Goal: Task Accomplishment & Management: Manage account settings

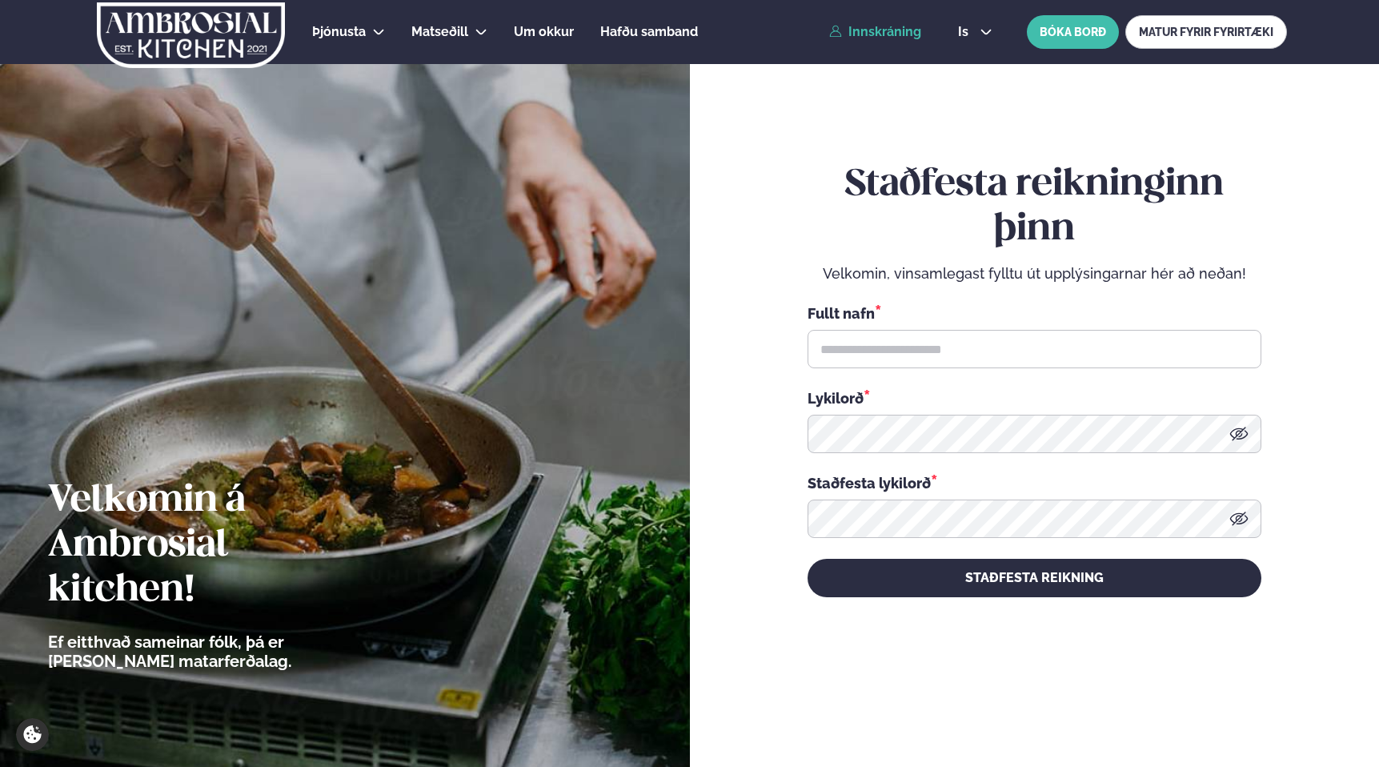
click at [888, 32] on link "Innskráning" at bounding box center [875, 32] width 92 height 14
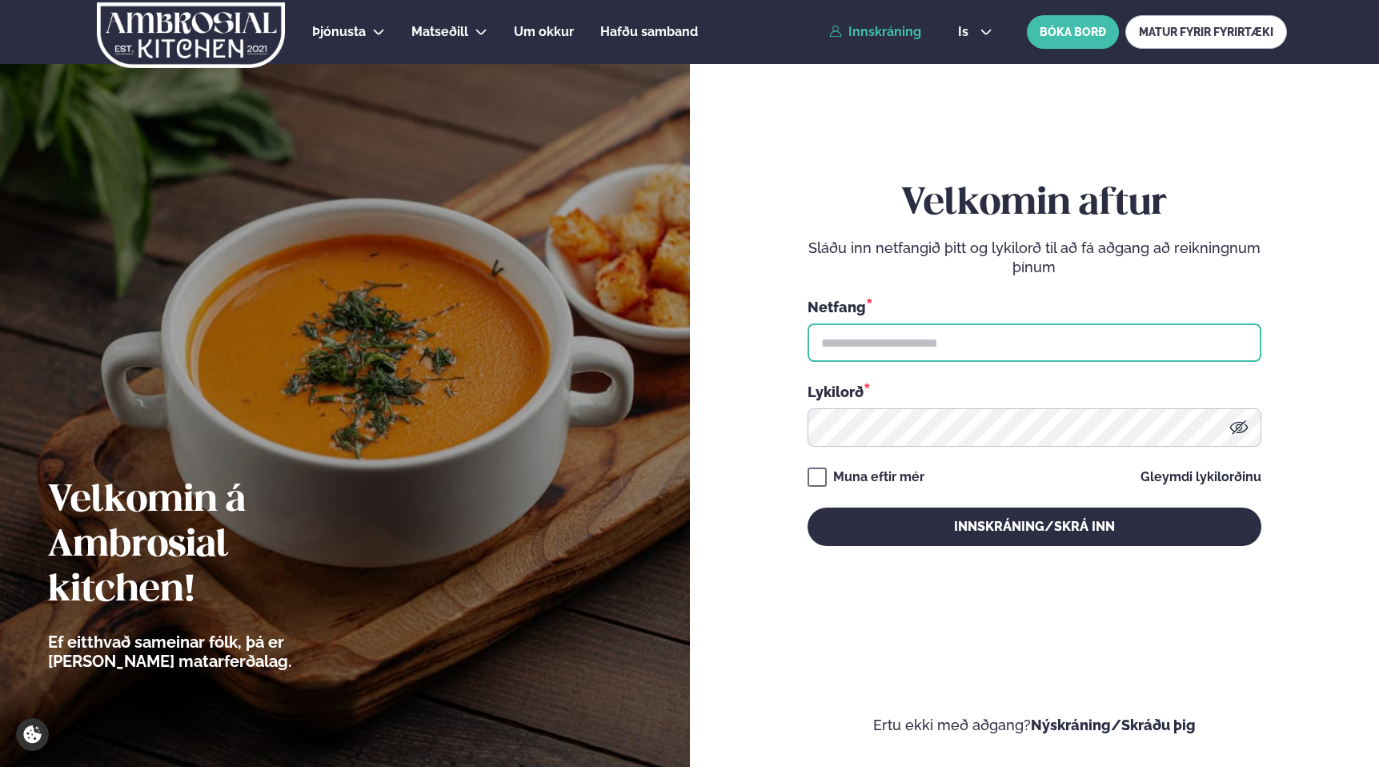
type input "**********"
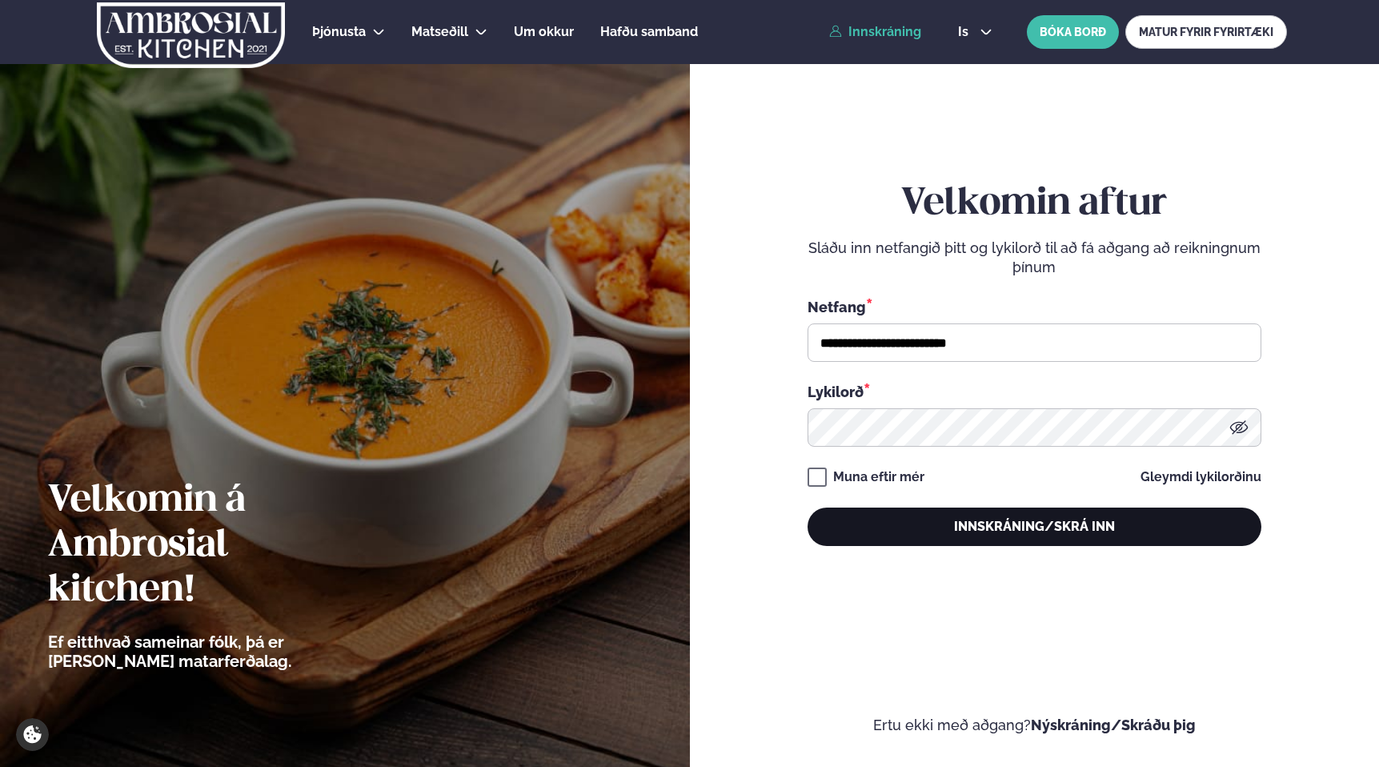
click at [986, 527] on button "Innskráning/Skrá inn" at bounding box center [1035, 526] width 454 height 38
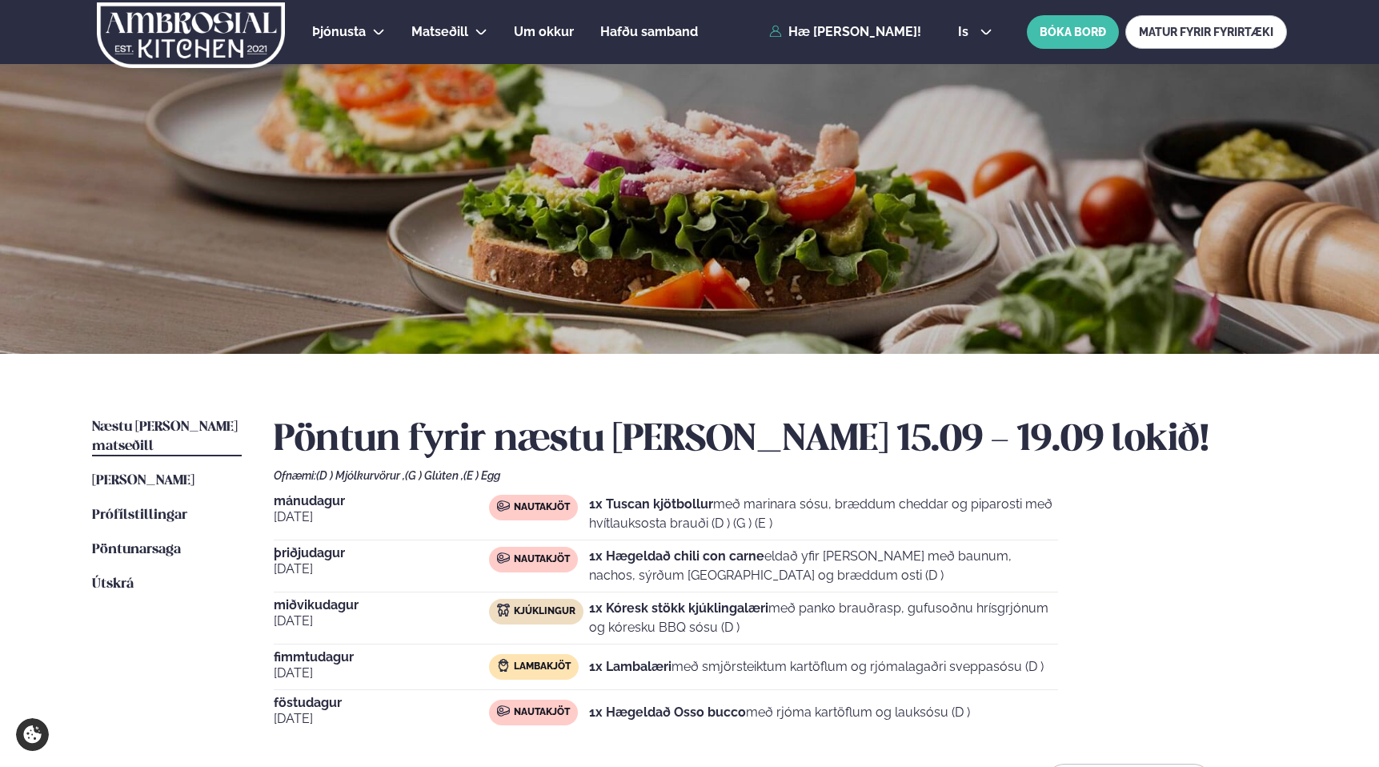
click at [414, 523] on span "[DATE]" at bounding box center [381, 516] width 215 height 19
click at [355, 504] on span "mánudagur" at bounding box center [381, 501] width 215 height 13
click at [317, 503] on span "mánudagur" at bounding box center [381, 501] width 215 height 13
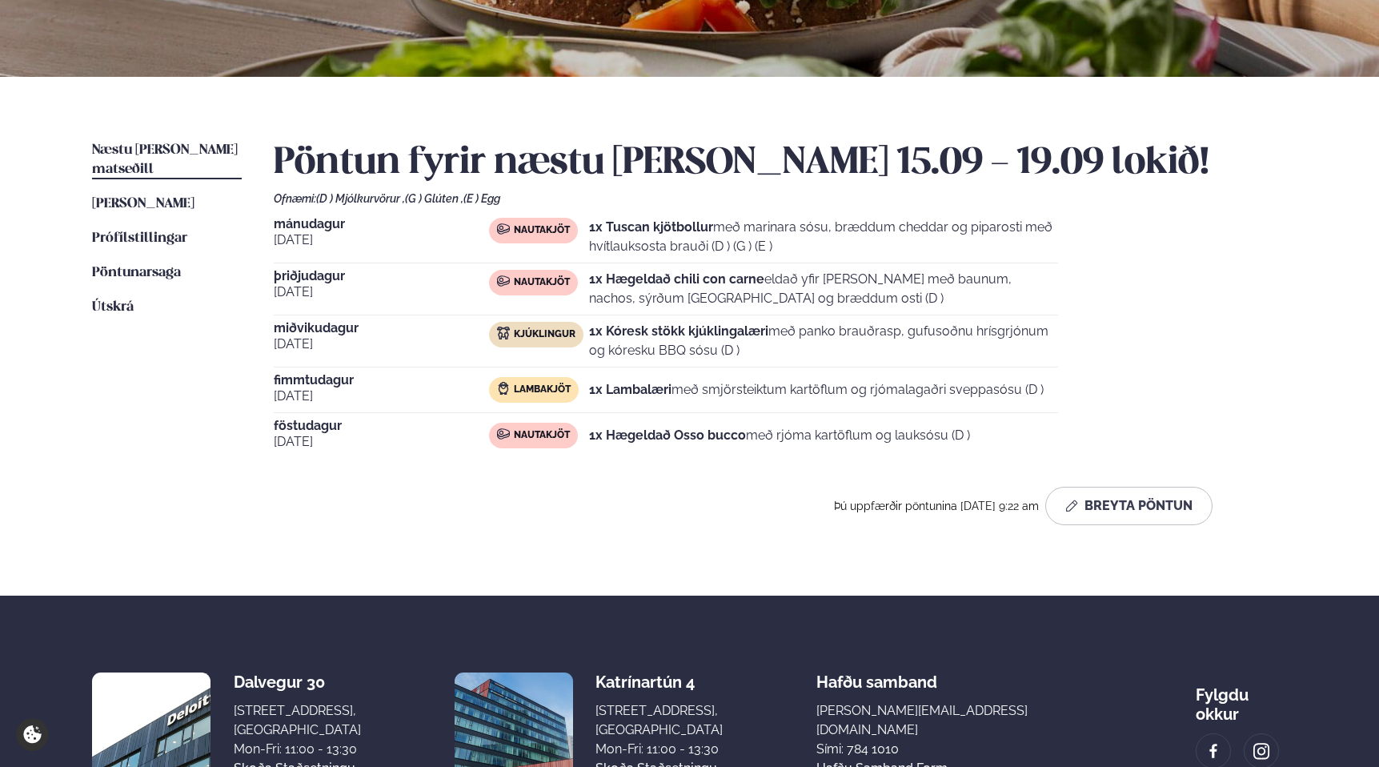
scroll to position [284, 0]
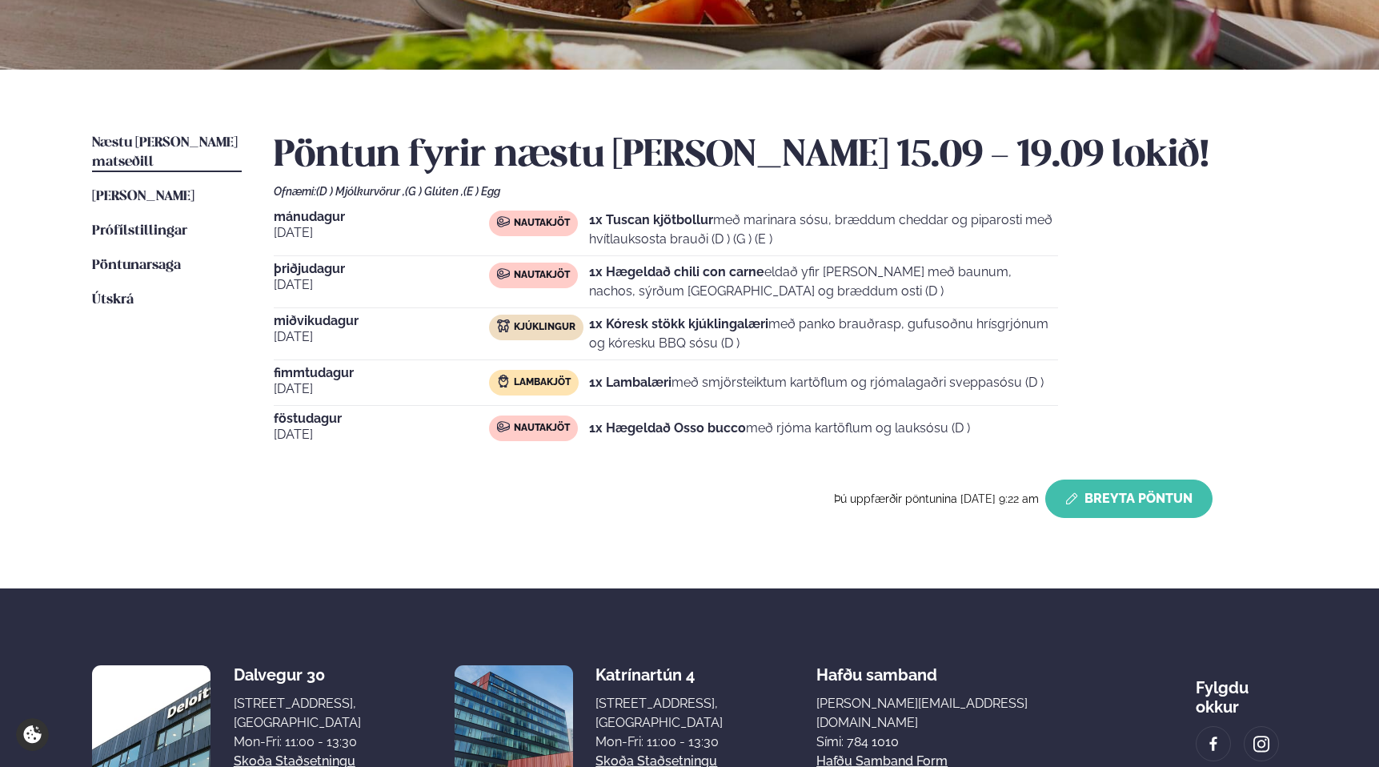
click at [1160, 504] on button "Breyta Pöntun" at bounding box center [1128, 498] width 167 height 38
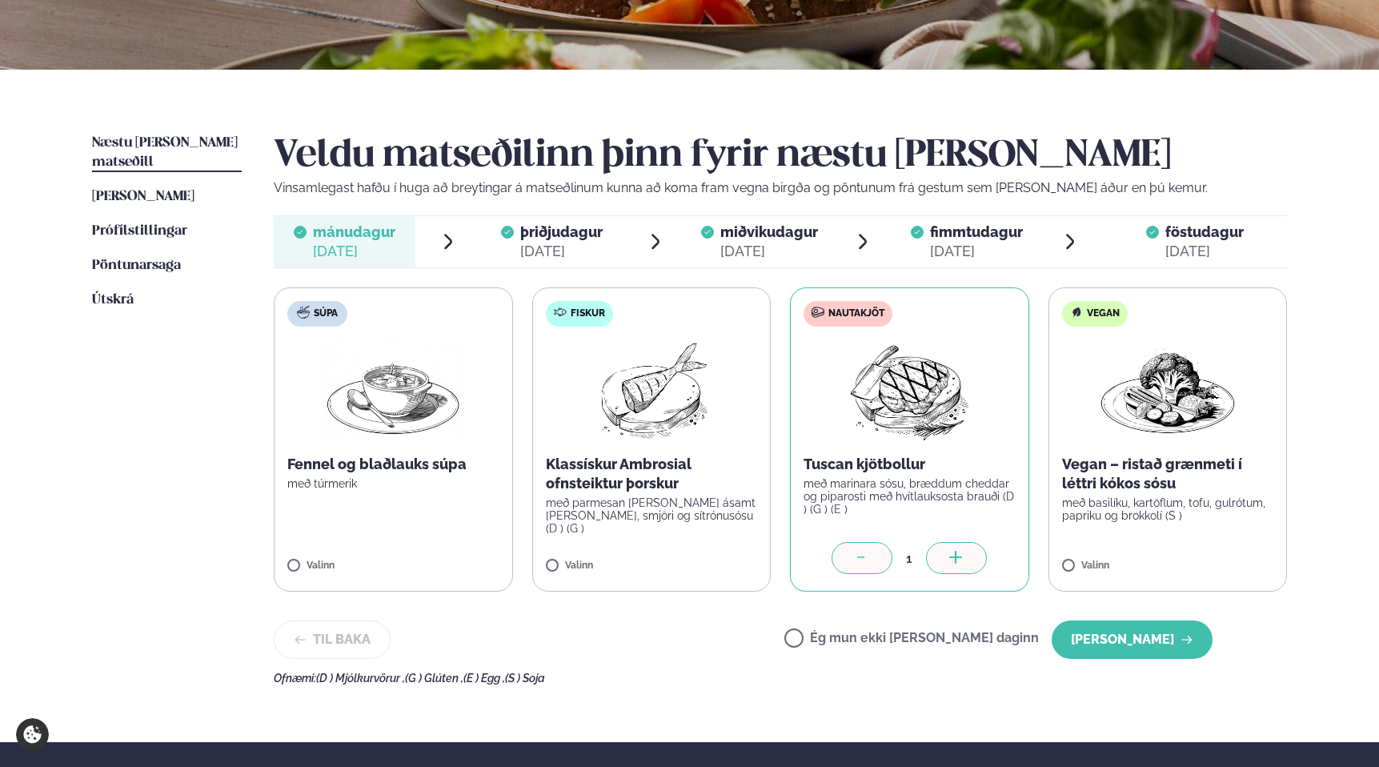
click at [170, 149] on link "Næstu [PERSON_NAME] matseðill Næsta vika" at bounding box center [167, 153] width 150 height 38
click at [1330, 495] on div "Næstu [PERSON_NAME] matseðill Næsta vika [PERSON_NAME] matseðill [PERSON_NAME] …" at bounding box center [689, 406] width 1291 height 672
